Goal: Check status: Check status

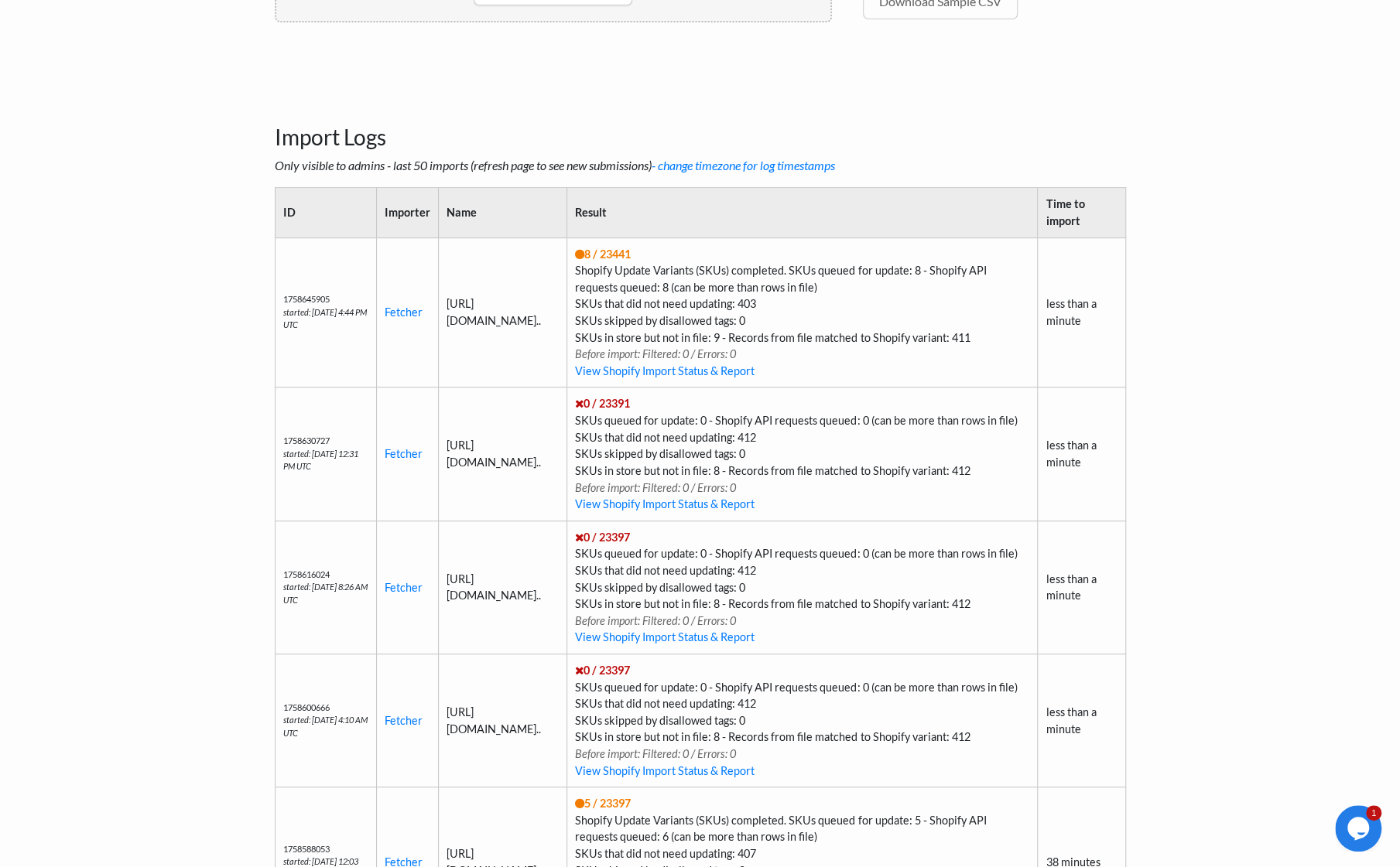
scroll to position [462, 0]
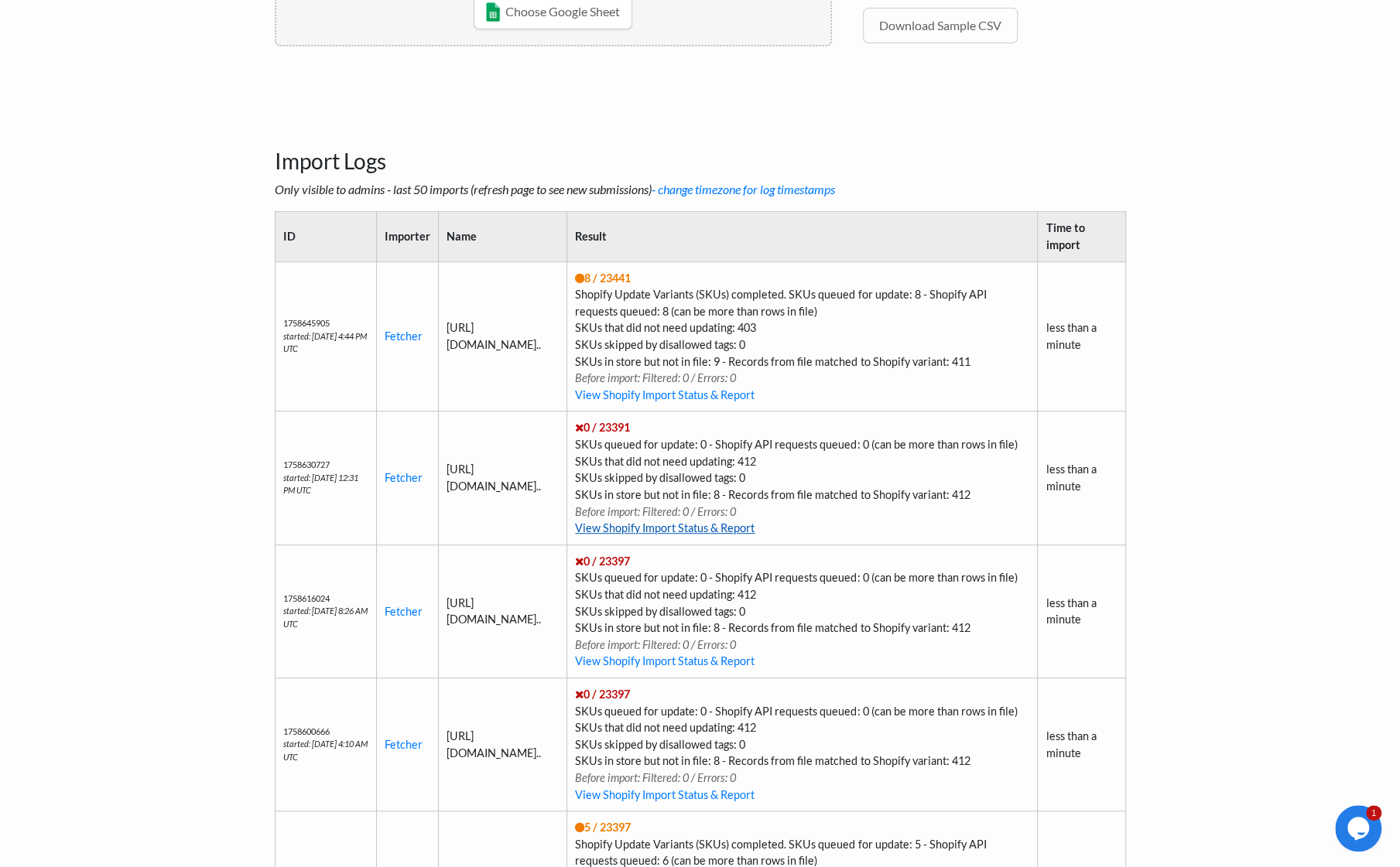
click at [751, 535] on link "View Shopify Import Status & Report" at bounding box center [665, 528] width 179 height 13
